Goal: Find specific page/section: Find specific page/section

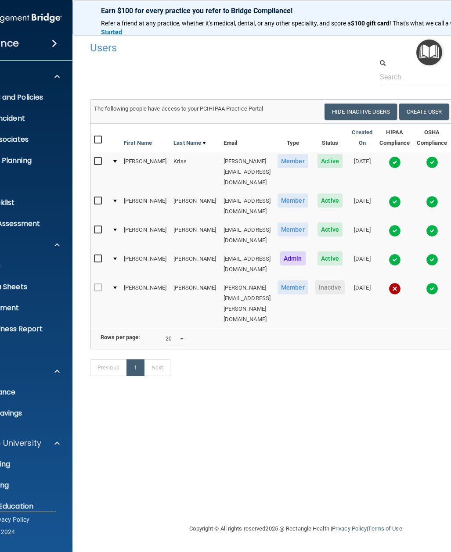
select select "20"
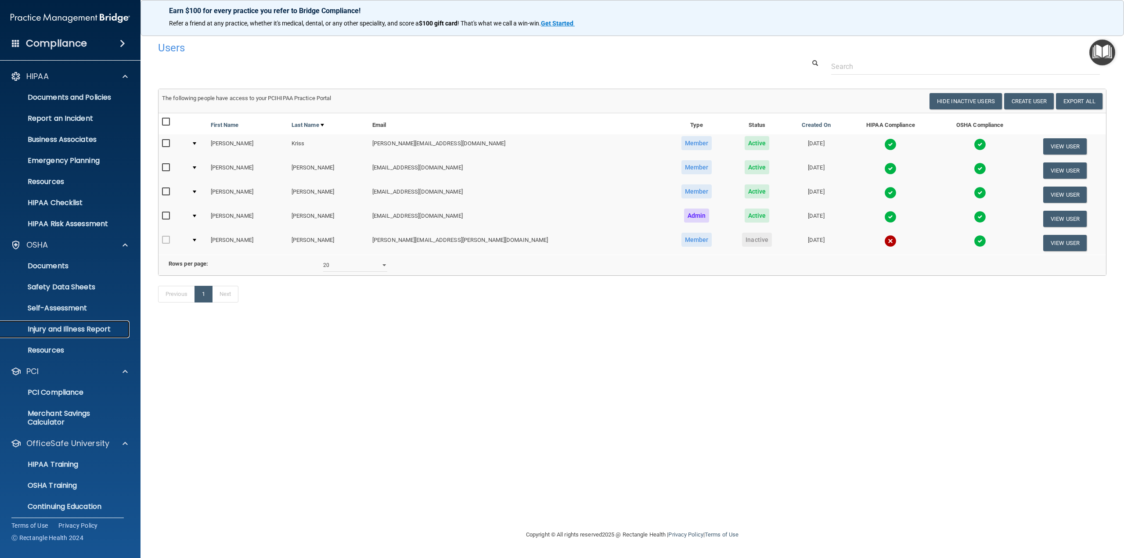
click at [63, 330] on p "Injury and Illness Report" at bounding box center [66, 329] width 120 height 9
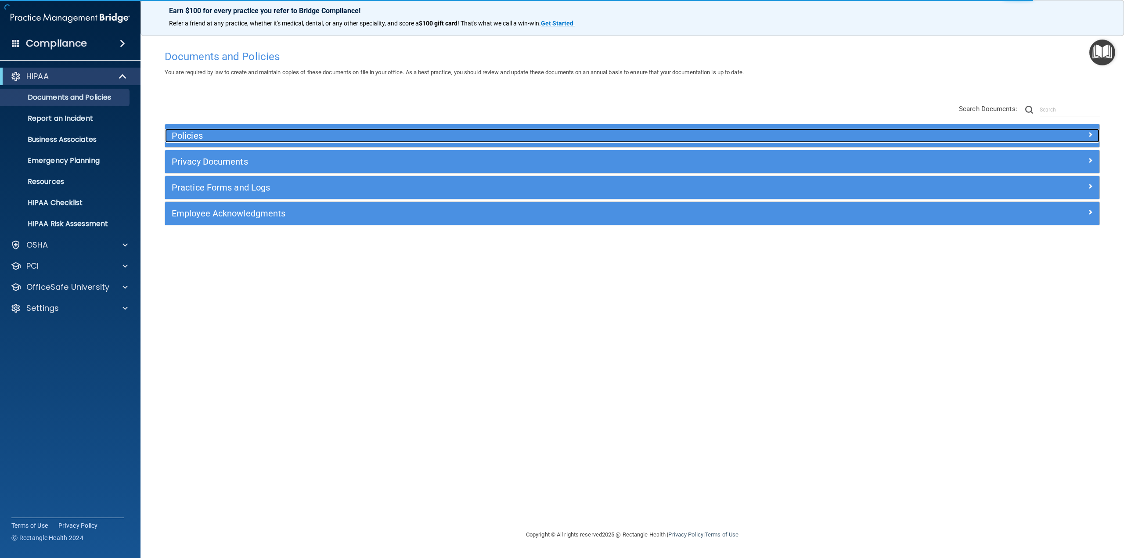
click at [1091, 132] on span at bounding box center [1090, 134] width 5 height 11
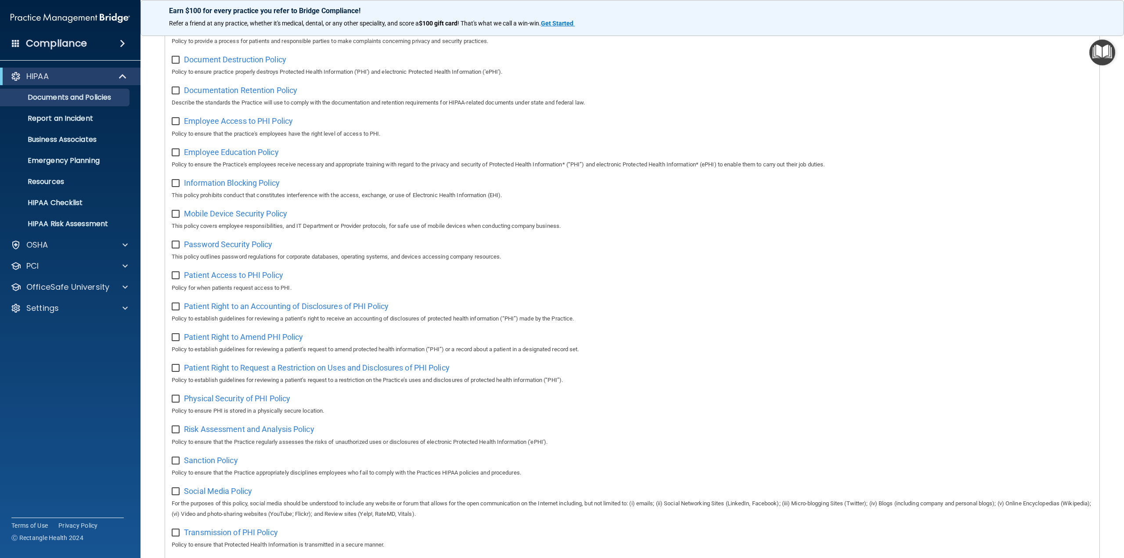
scroll to position [418, 0]
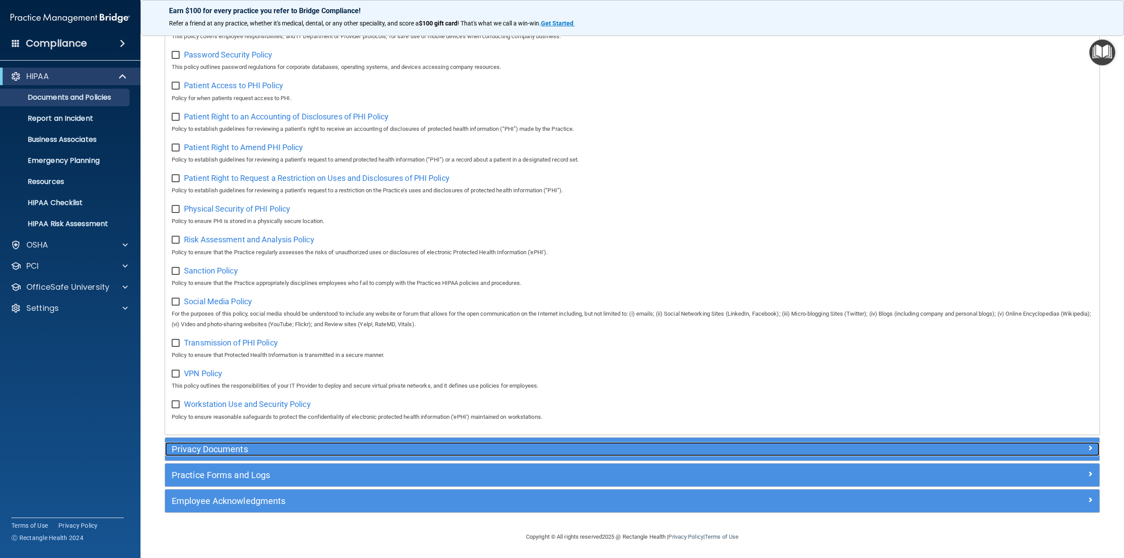
click at [1088, 451] on span at bounding box center [1090, 448] width 5 height 11
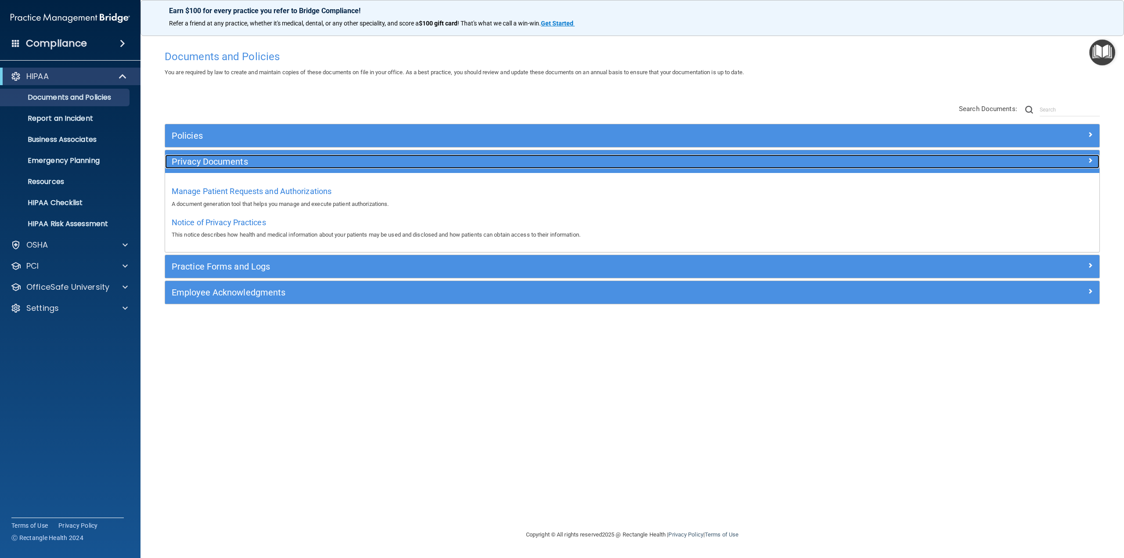
scroll to position [0, 0]
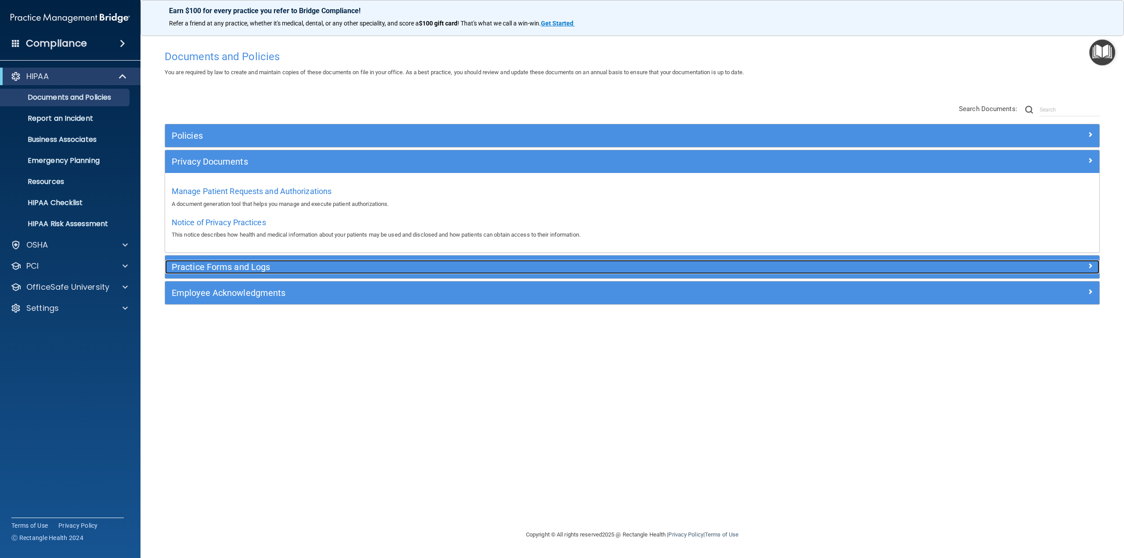
click at [1091, 263] on span at bounding box center [1090, 265] width 5 height 11
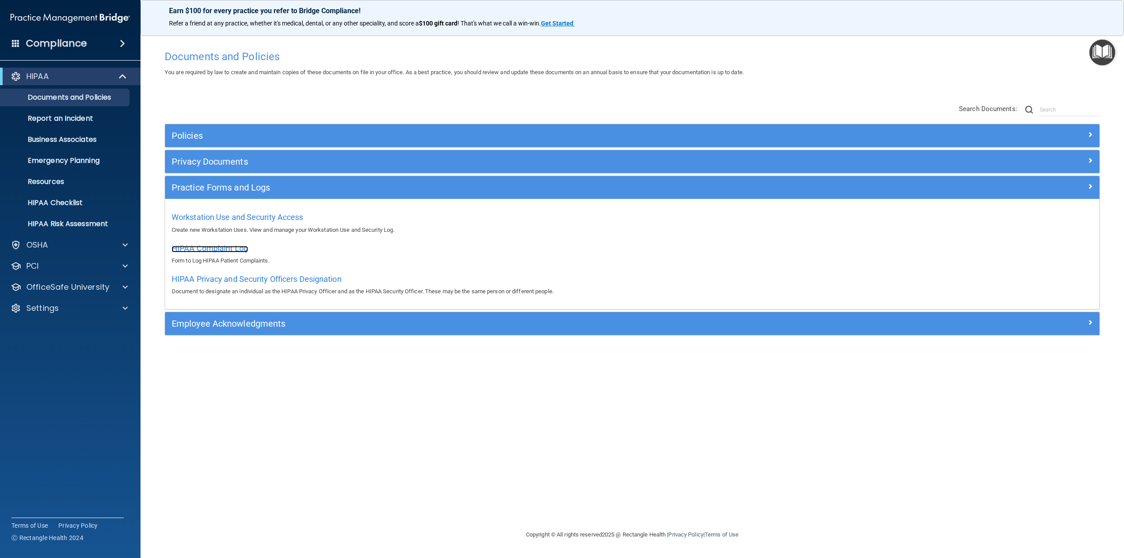
click at [217, 246] on span "HIPAA Complaint Log" at bounding box center [210, 248] width 76 height 9
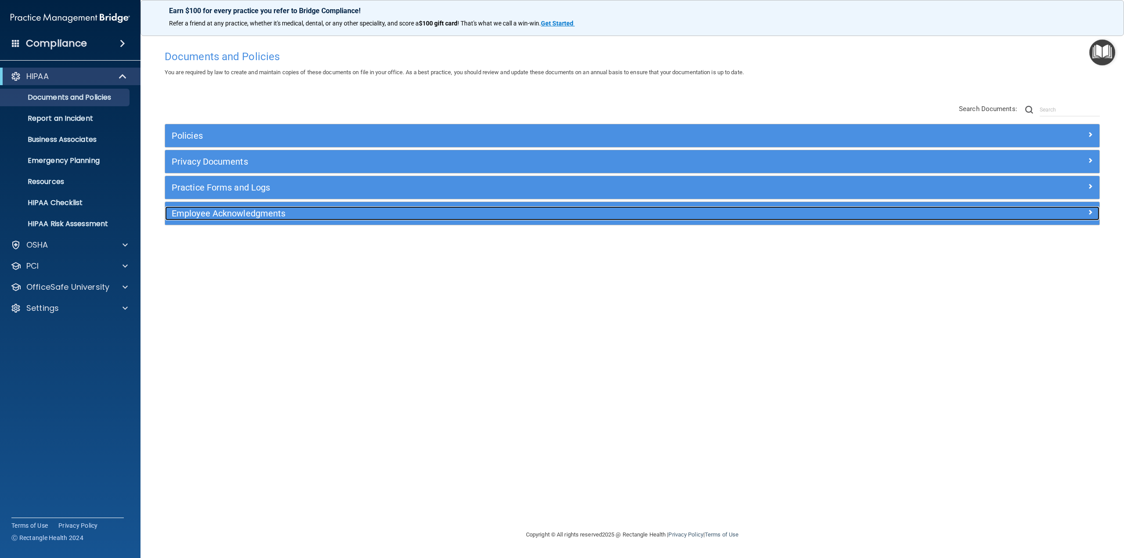
click at [238, 217] on h5 "Employee Acknowledgments" at bounding box center [516, 214] width 688 height 10
